Goal: Task Accomplishment & Management: Complete application form

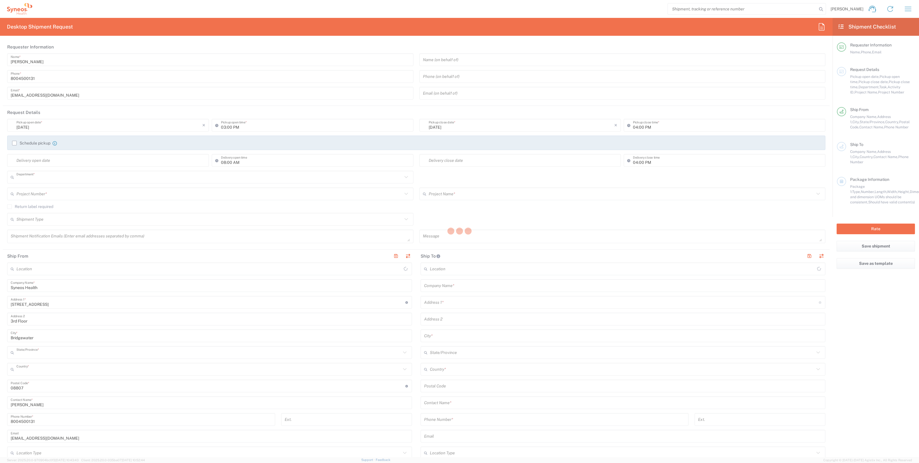
type input "4205"
type input "[US_STATE]"
type input "[GEOGRAPHIC_DATA]"
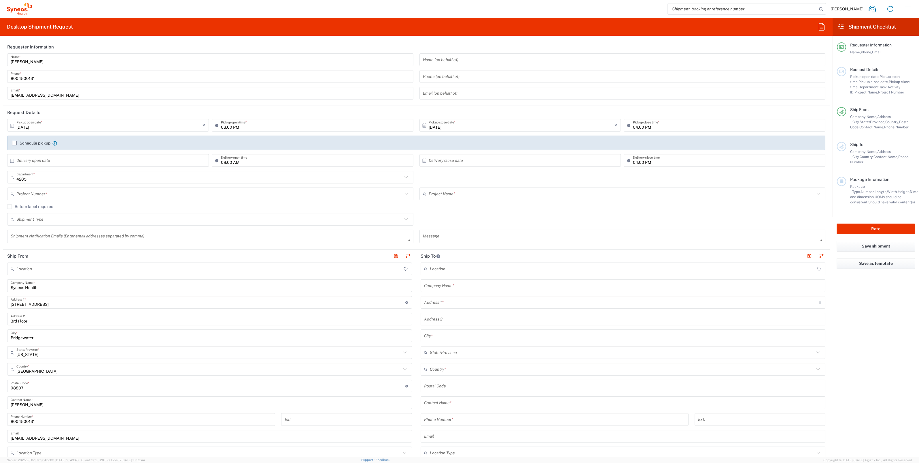
type input "Syneos Health Commercial Servi- [GEOGRAPHIC_DATA] [GEOGRAPHIC_DATA]"
click at [88, 220] on input "text" at bounding box center [209, 219] width 386 height 10
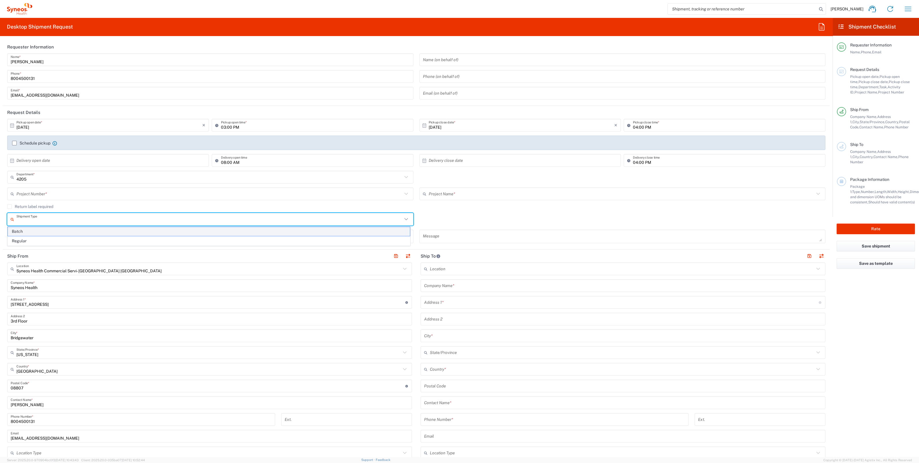
click at [54, 230] on span "Batch" at bounding box center [209, 231] width 402 height 9
type input "Batch"
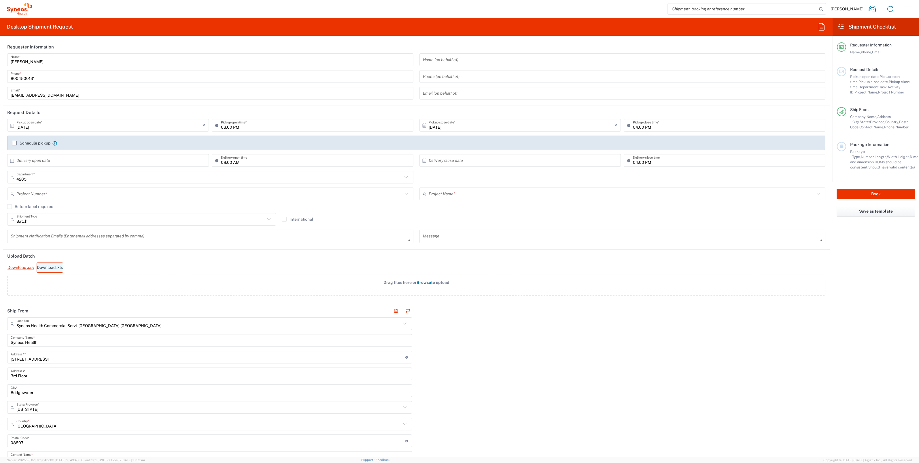
click at [53, 266] on link "Download .xls" at bounding box center [50, 267] width 27 height 10
